Goal: Transaction & Acquisition: Subscribe to service/newsletter

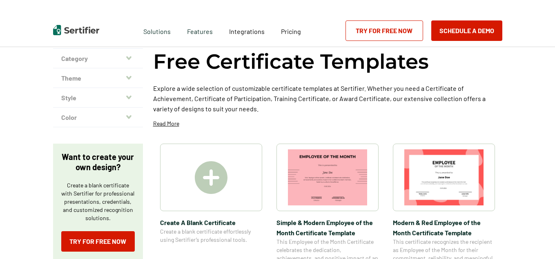
scroll to position [82, 0]
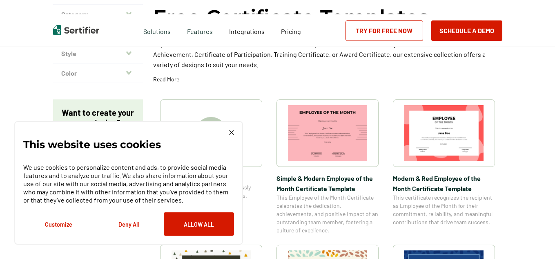
click at [230, 130] on img at bounding box center [231, 132] width 5 height 5
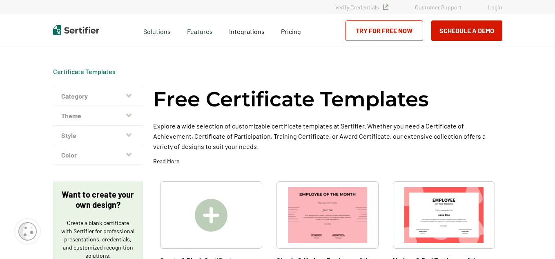
click at [166, 159] on p "Read More" at bounding box center [166, 161] width 26 height 8
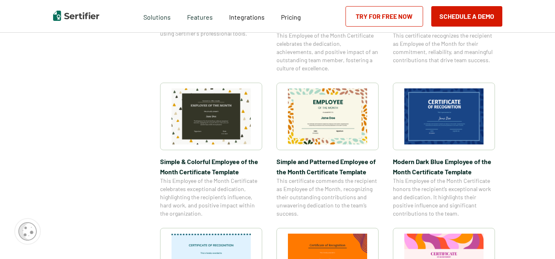
scroll to position [245, 0]
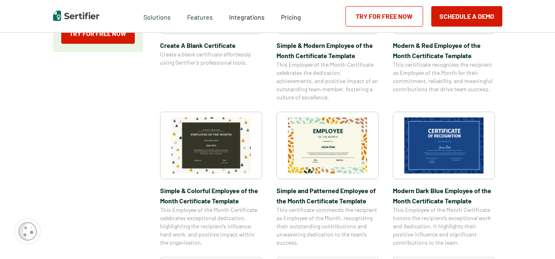
click at [447, 147] on img at bounding box center [443, 145] width 79 height 56
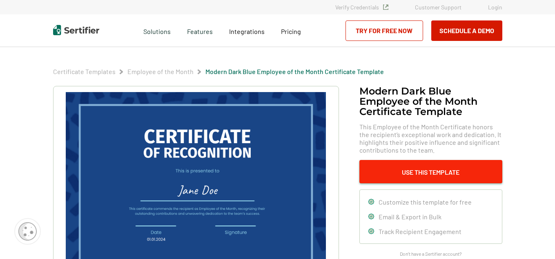
click at [430, 162] on button "Use This Template" at bounding box center [431, 171] width 143 height 23
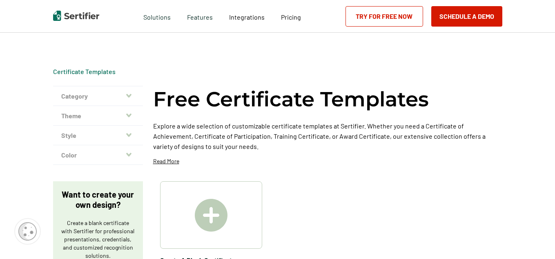
scroll to position [245, 0]
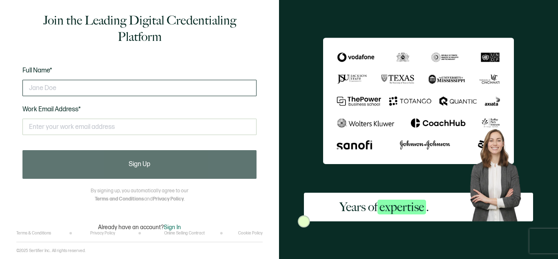
click at [56, 86] on input "text" at bounding box center [139, 88] width 234 height 16
type input "Mary Lauritzen"
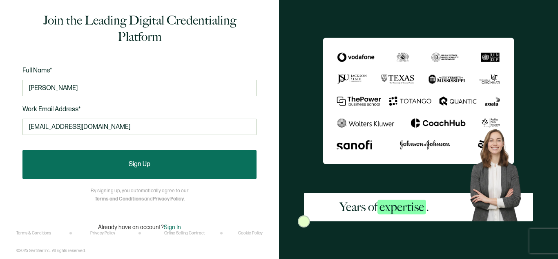
type input "mlauritzen@awidercircle.org"
click at [81, 166] on button "Sign Up" at bounding box center [139, 164] width 234 height 29
